Goal: Task Accomplishment & Management: Use online tool/utility

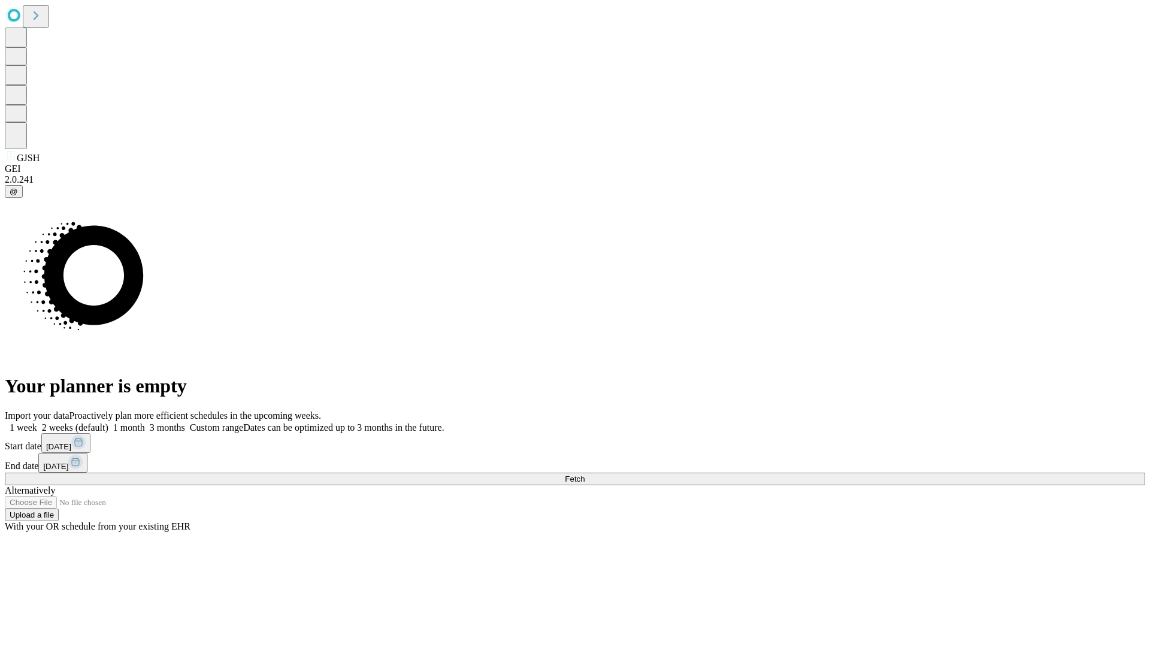
click at [584, 474] on span "Fetch" at bounding box center [575, 478] width 20 height 9
